Goal: Check status

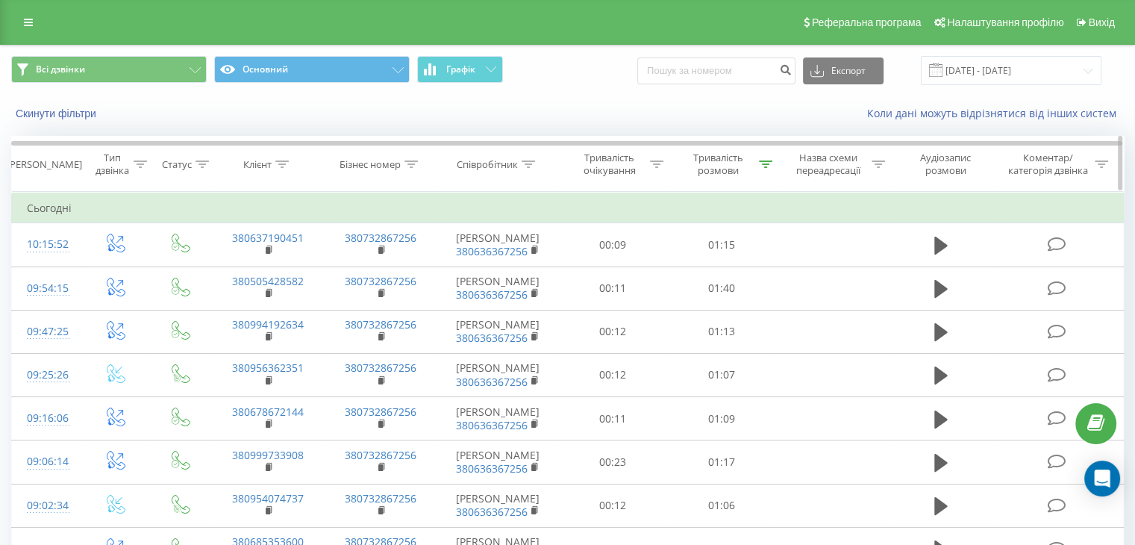
click at [767, 162] on icon at bounding box center [765, 163] width 13 height 7
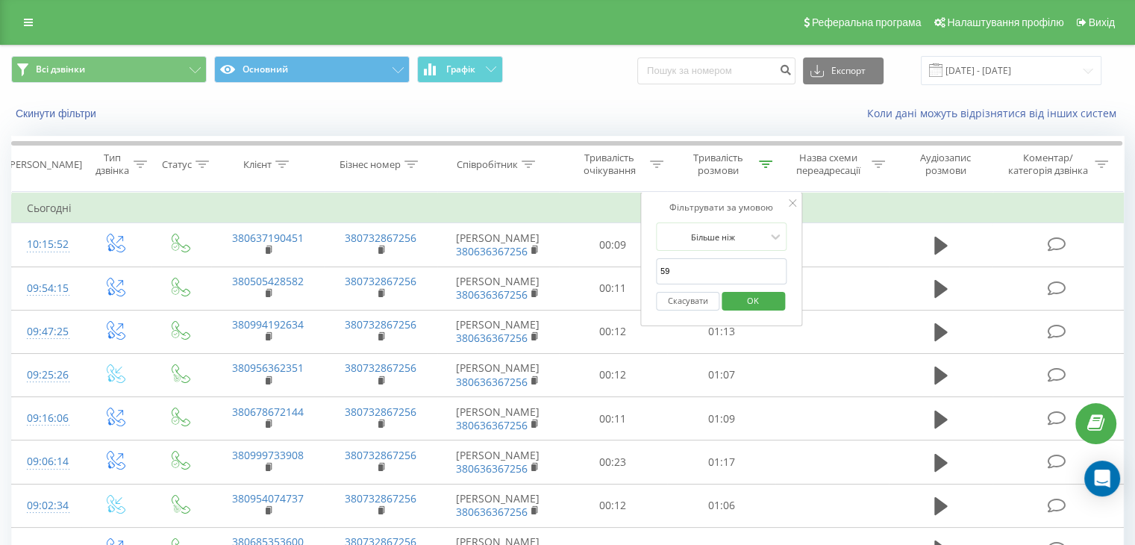
click at [763, 297] on span "OK" at bounding box center [753, 300] width 42 height 23
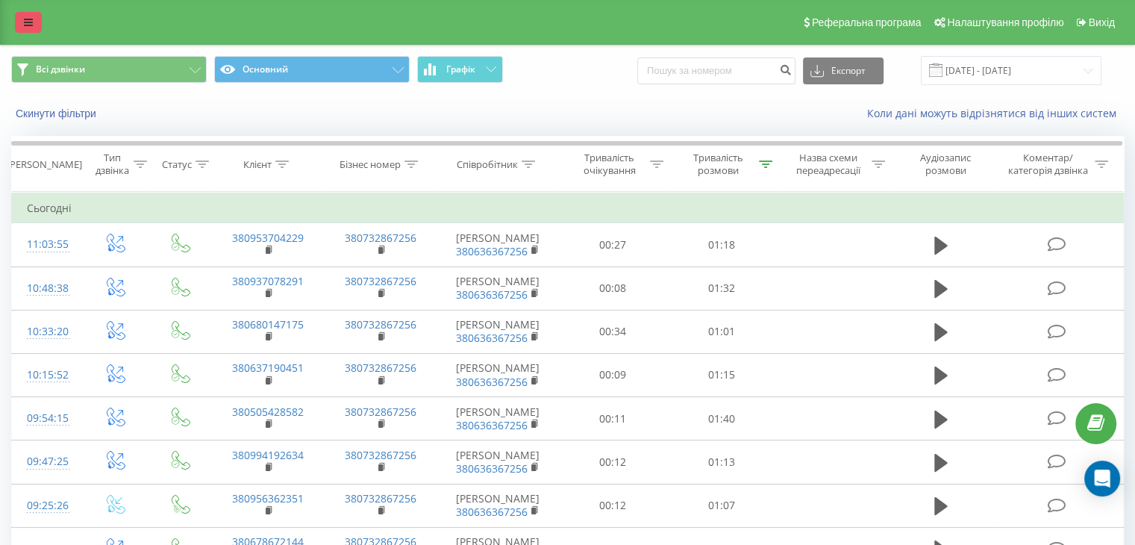
click at [32, 22] on icon at bounding box center [28, 22] width 9 height 10
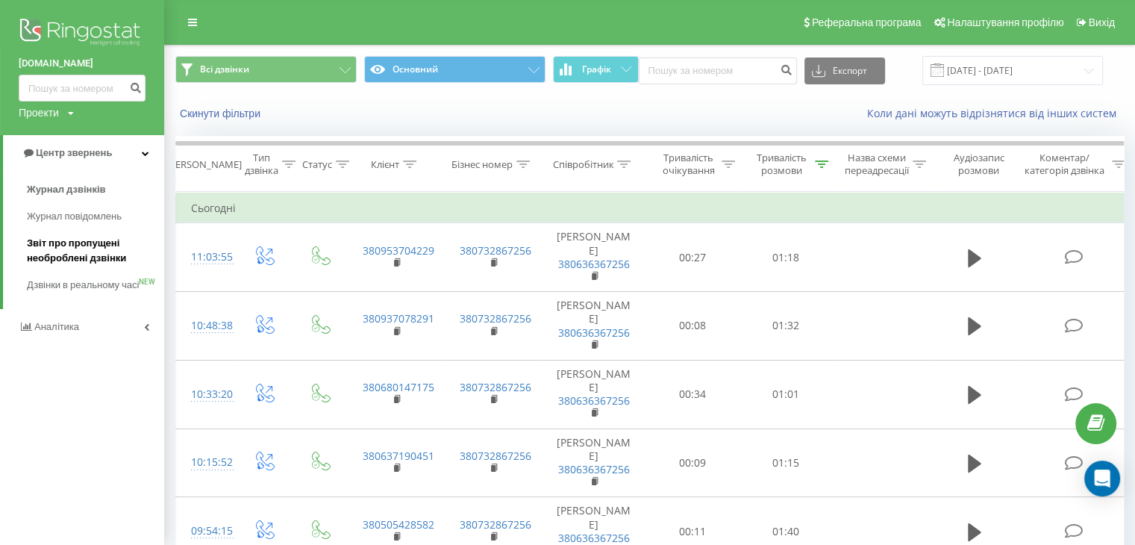
click at [72, 248] on span "Звіт про пропущені необроблені дзвінки" at bounding box center [92, 251] width 130 height 30
